Goal: Find specific page/section: Find specific page/section

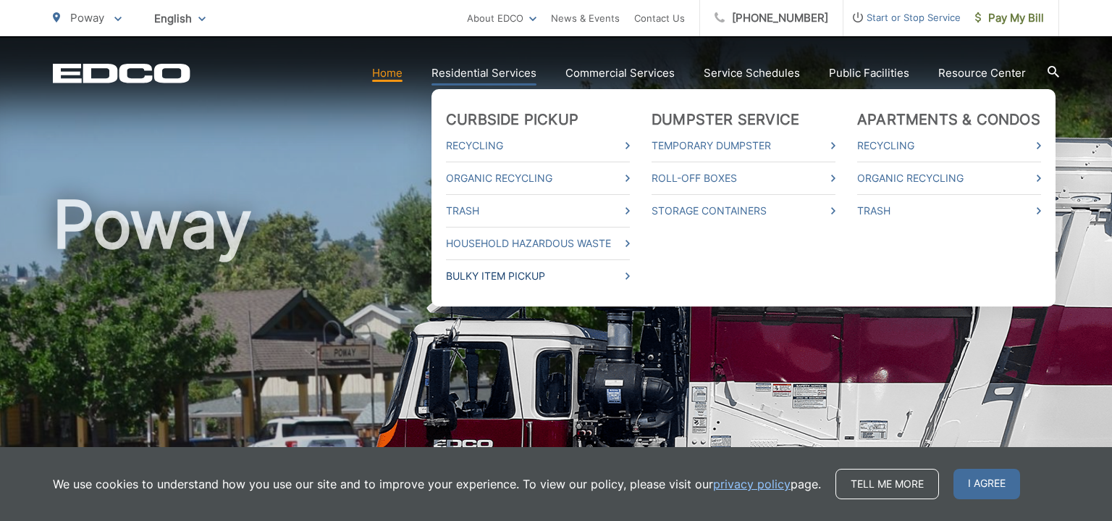
click at [505, 271] on link "Bulky Item Pickup" at bounding box center [538, 275] width 184 height 17
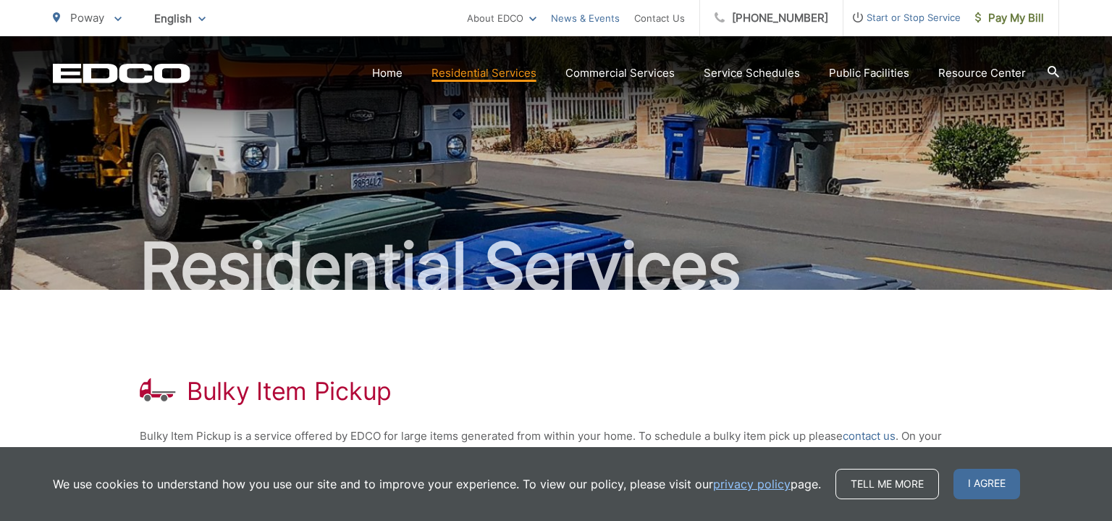
click at [603, 20] on link "News & Events" at bounding box center [585, 17] width 69 height 17
